Goal: Transaction & Acquisition: Obtain resource

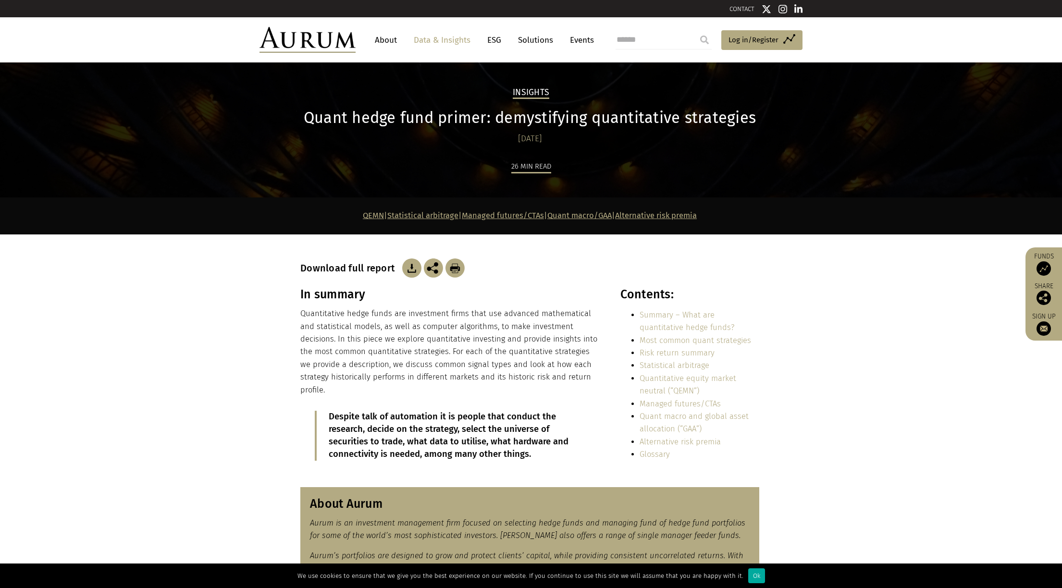
click at [426, 42] on link "Data & Insights" at bounding box center [442, 40] width 66 height 18
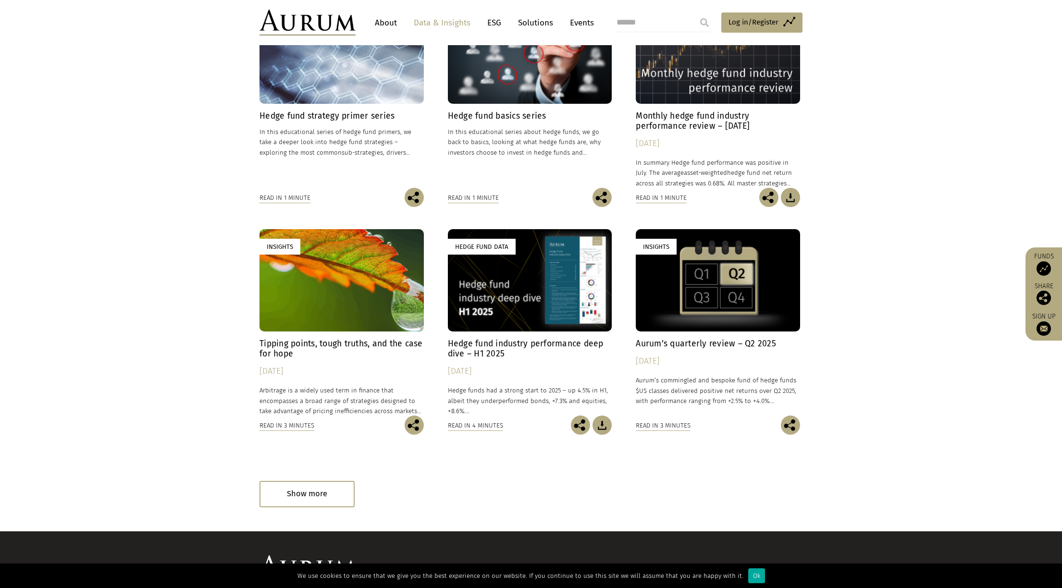
scroll to position [351, 0]
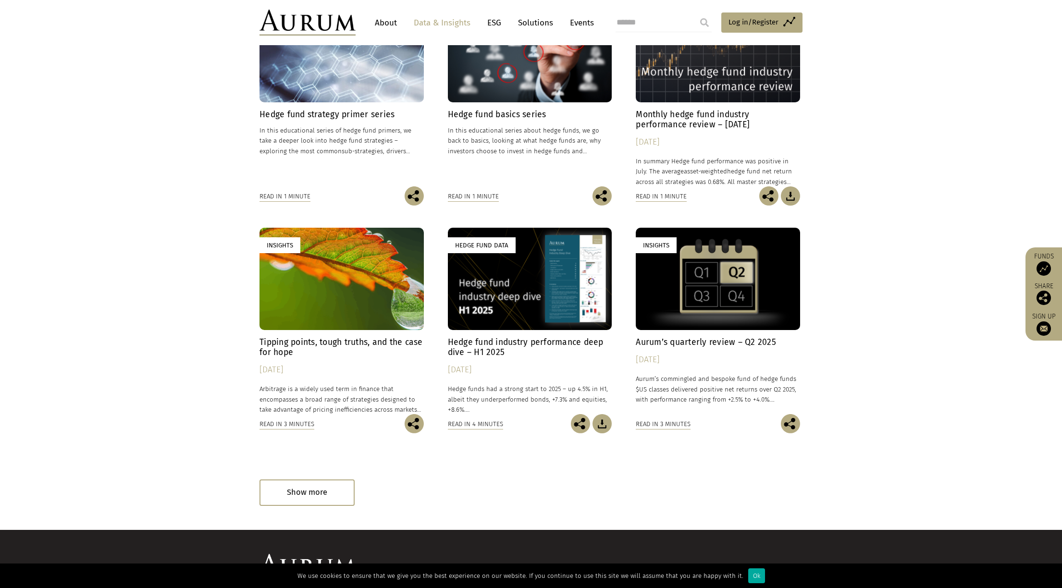
click at [338, 341] on h4 "Tipping points, tough truths, and the case for hope" at bounding box center [342, 347] width 164 height 20
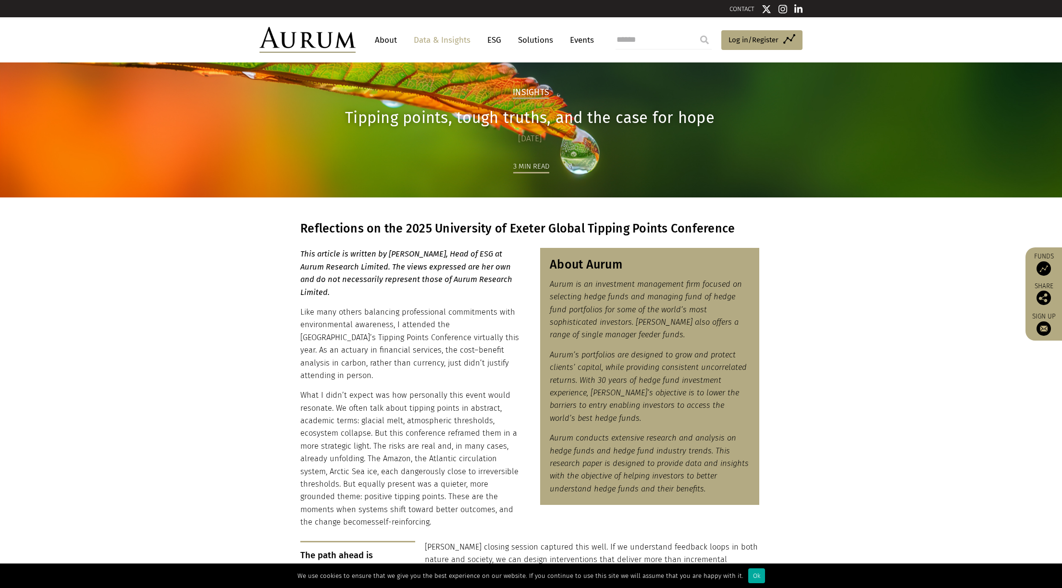
drag, startPoint x: 423, startPoint y: 482, endPoint x: 317, endPoint y: 229, distance: 274.1
copy main "Reflections on the 2025 University of Exeter Global Tipping Points Conference T…"
click at [383, 40] on link "About" at bounding box center [386, 40] width 32 height 18
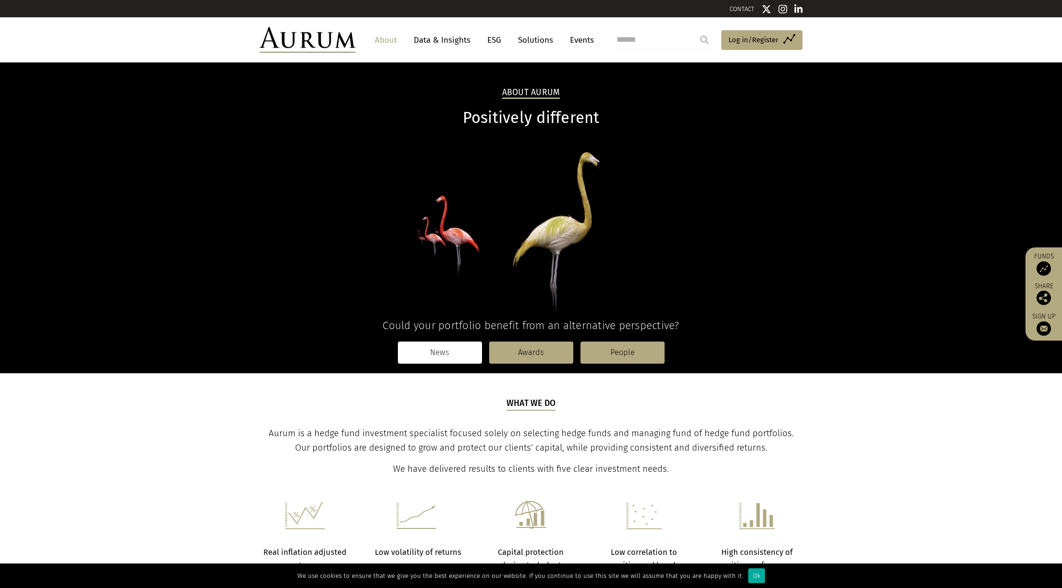
click at [445, 357] on link "News" at bounding box center [440, 353] width 84 height 22
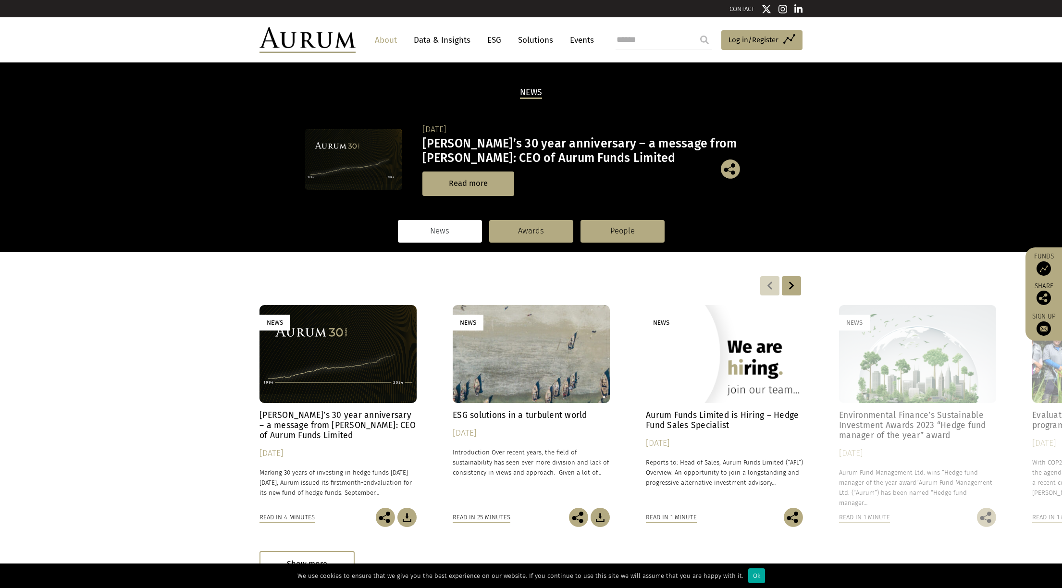
click at [449, 40] on link "Data & Insights" at bounding box center [442, 40] width 66 height 18
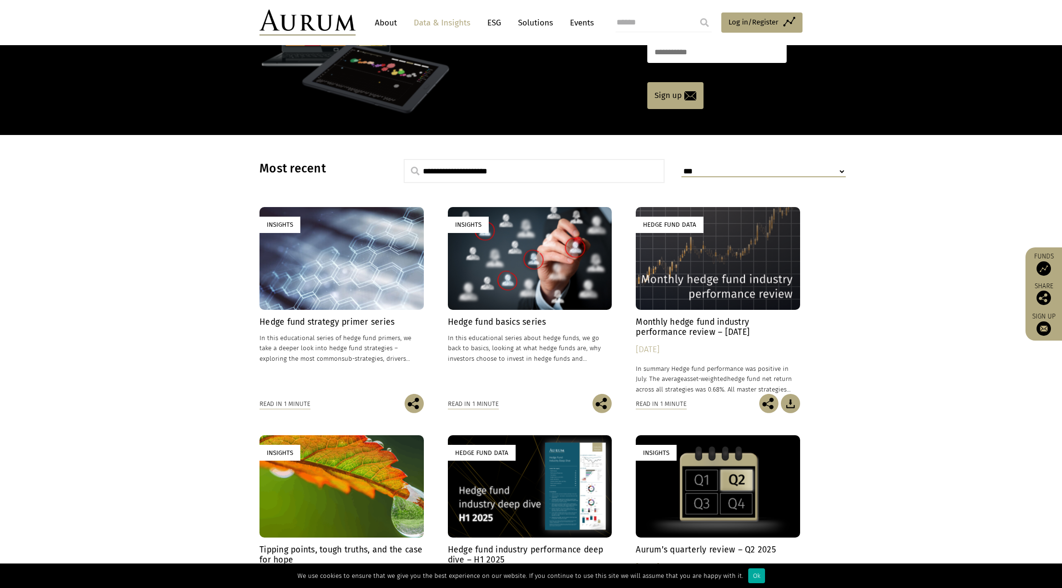
scroll to position [148, 0]
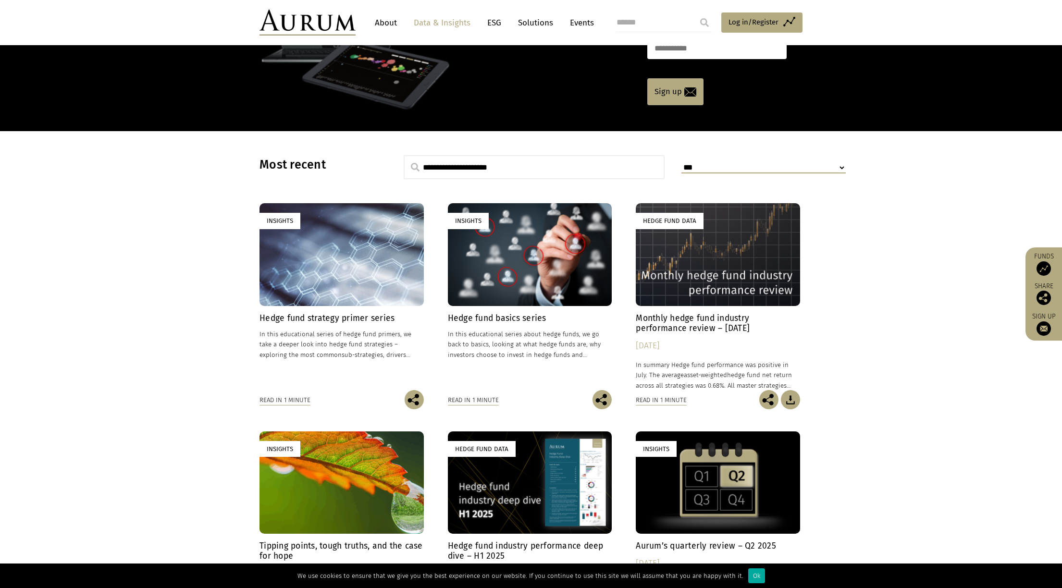
click at [678, 326] on h4 "Monthly hedge fund industry performance review – July 2025" at bounding box center [718, 323] width 164 height 20
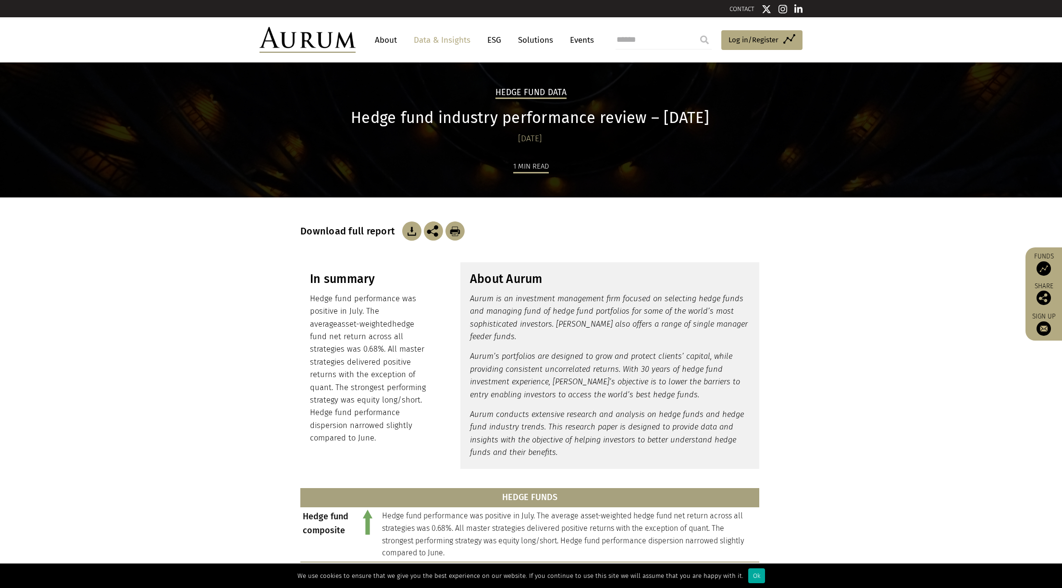
click at [408, 233] on img at bounding box center [411, 231] width 19 height 19
